Goal: Check status: Check status

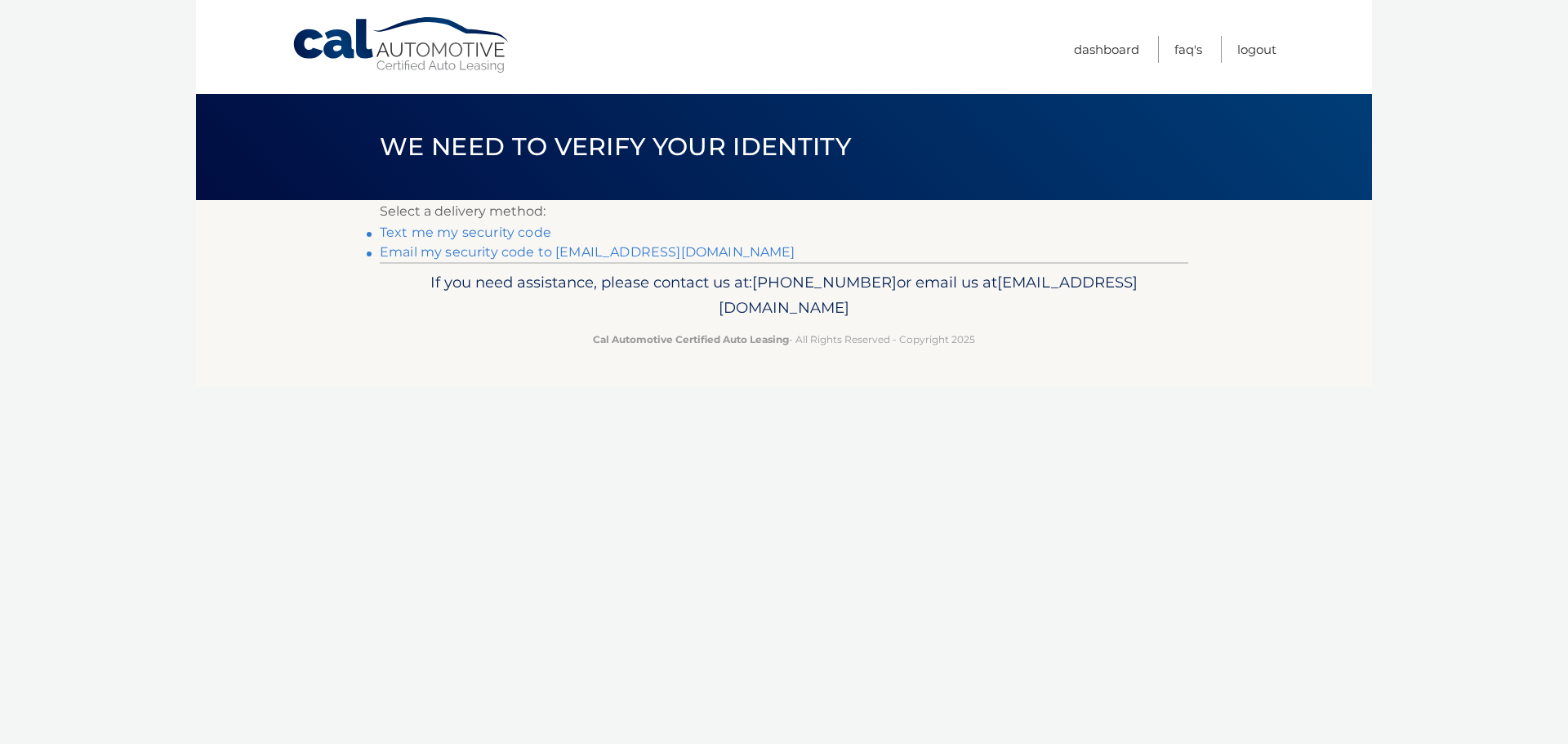
click at [481, 252] on link "Email my security code to m*********@calautomotive.com" at bounding box center [587, 252] width 416 height 16
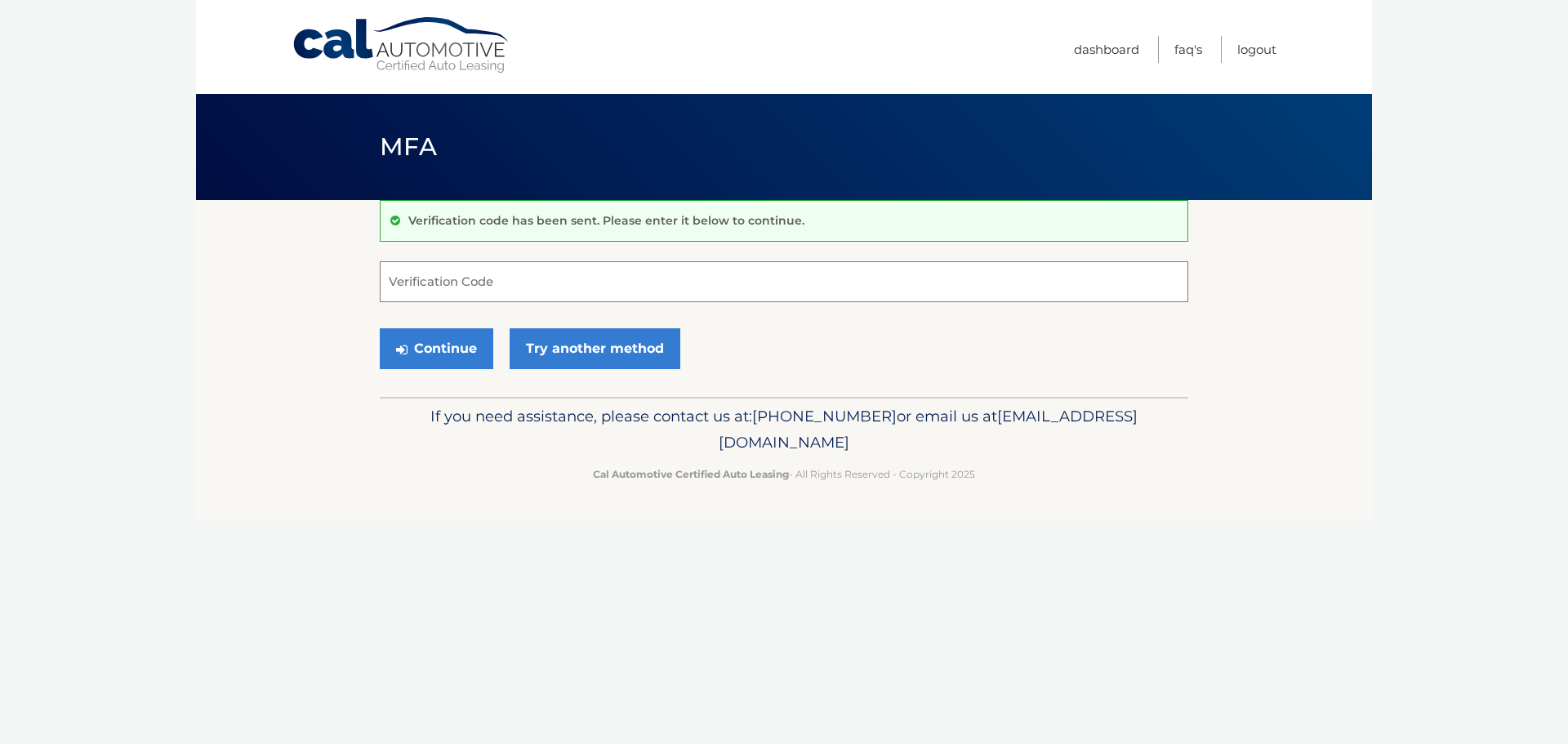
click at [430, 287] on input "Verification Code" at bounding box center [784, 281] width 809 height 41
type input "034576"
click at [380, 329] on button "Continue" at bounding box center [437, 349] width 114 height 41
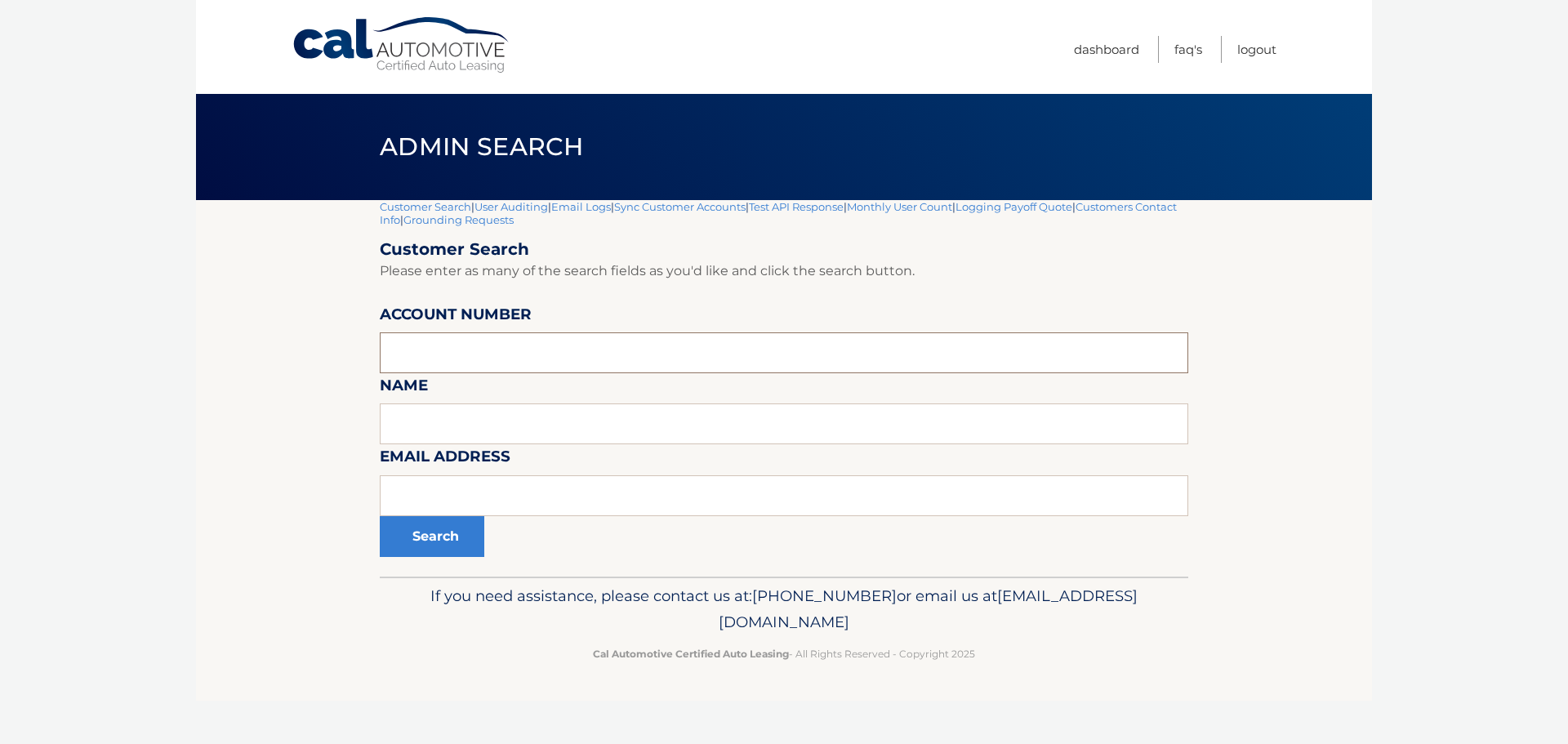
click at [435, 343] on input "text" at bounding box center [784, 352] width 809 height 41
type input "44456004624"
click at [425, 533] on button "Search" at bounding box center [432, 536] width 105 height 41
